Goal: Task Accomplishment & Management: Use online tool/utility

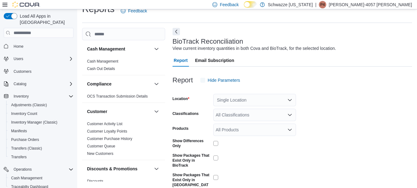
scroll to position [14, 0]
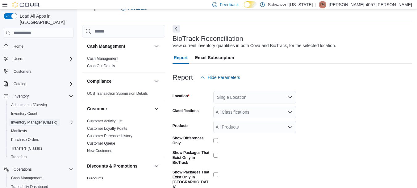
click at [44, 120] on span "Inventory Manager (Classic)" at bounding box center [34, 122] width 46 height 5
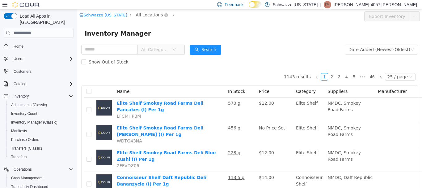
click at [143, 12] on span "All Locations" at bounding box center [149, 14] width 27 height 7
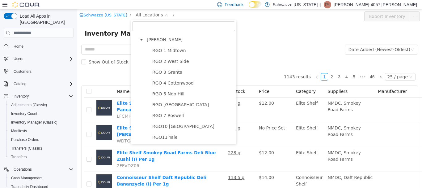
scroll to position [340, 0]
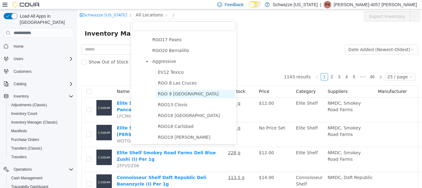
click at [169, 93] on span "RGO 9 [GEOGRAPHIC_DATA]" at bounding box center [188, 93] width 61 height 5
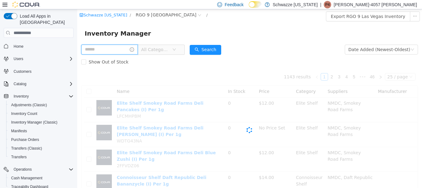
click at [109, 48] on input "text" at bounding box center [109, 49] width 57 height 10
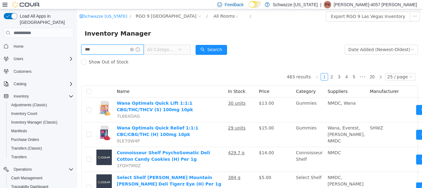
type input "********"
click at [227, 49] on button "Search" at bounding box center [212, 50] width 32 height 10
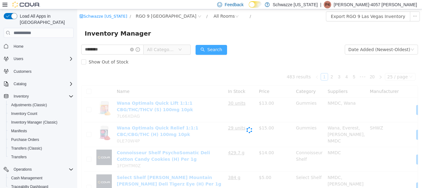
scroll to position [65, 0]
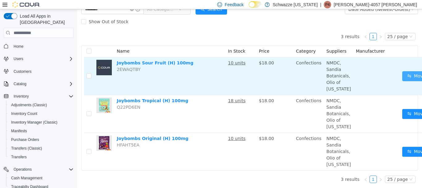
click at [402, 71] on button "Move" at bounding box center [416, 76] width 28 height 10
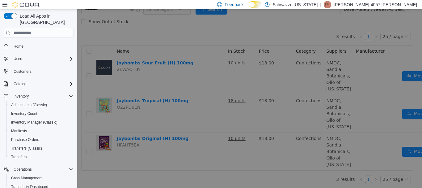
scroll to position [60, 0]
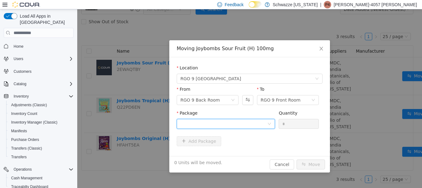
click at [204, 122] on div at bounding box center [223, 123] width 87 height 9
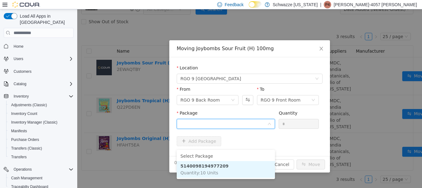
click at [199, 163] on strong "5140098194977209" at bounding box center [204, 165] width 48 height 5
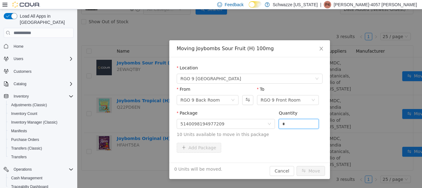
drag, startPoint x: 298, startPoint y: 124, endPoint x: 235, endPoint y: 115, distance: 63.1
click at [237, 120] on span "Package 5140098194977209 Quantity * 10 Units available to move in this package" at bounding box center [250, 123] width 146 height 27
type input "**"
click at [297, 166] on button "Move" at bounding box center [311, 171] width 28 height 10
